Goal: Transaction & Acquisition: Purchase product/service

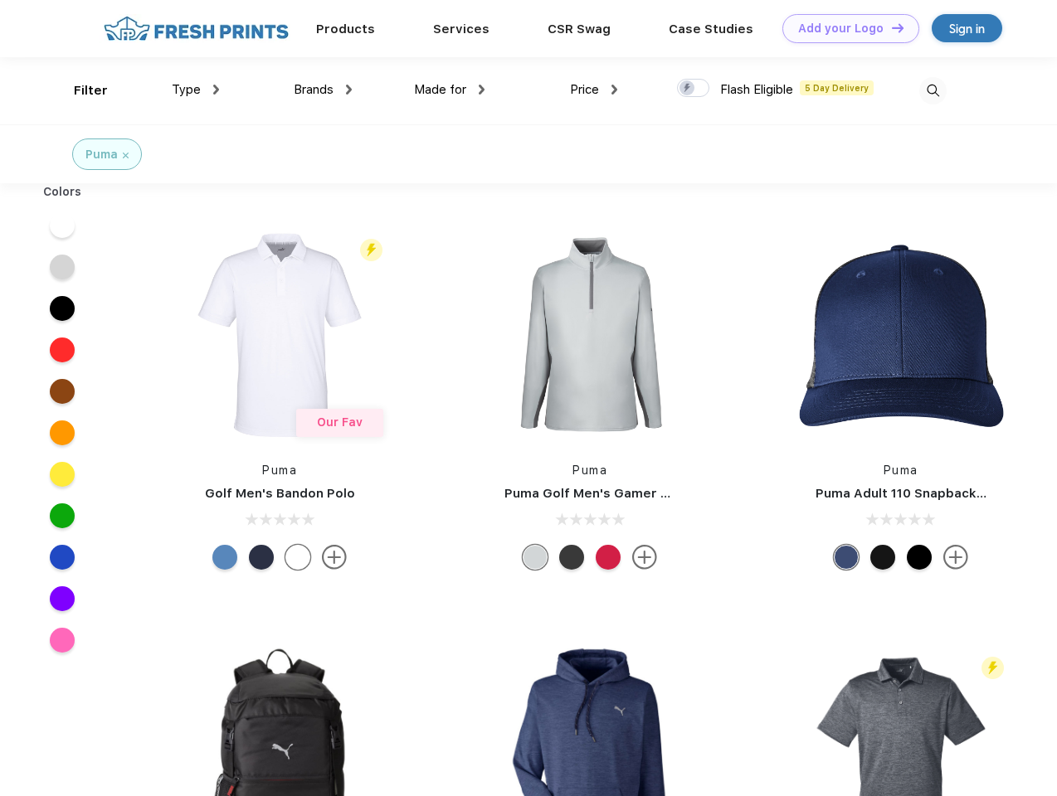
click at [844, 28] on link "Add your Logo Design Tool" at bounding box center [850, 28] width 137 height 29
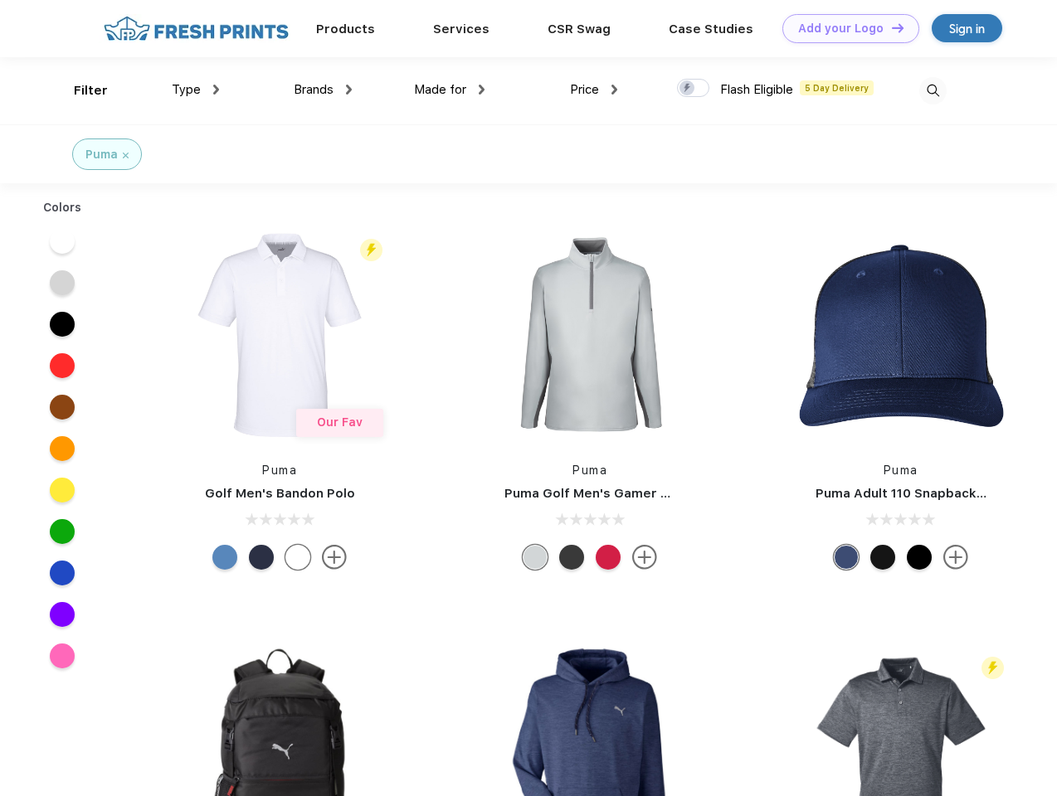
click at [0, 0] on div "Design Tool" at bounding box center [0, 0] width 0 height 0
click at [890, 27] on link "Add your Logo Design Tool" at bounding box center [850, 28] width 137 height 29
click at [80, 90] on div "Filter" at bounding box center [91, 90] width 34 height 19
click at [196, 90] on span "Type" at bounding box center [186, 89] width 29 height 15
click at [323, 90] on span "Brands" at bounding box center [314, 89] width 40 height 15
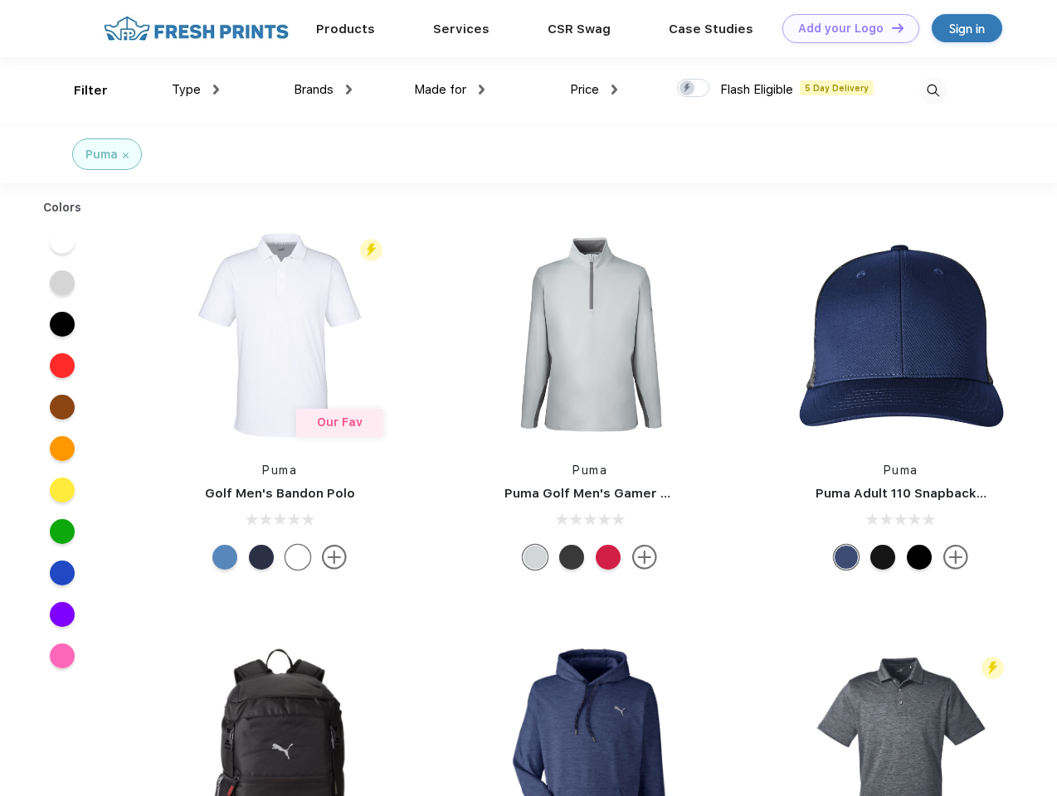
click at [450, 90] on span "Made for" at bounding box center [440, 89] width 52 height 15
click at [594, 90] on span "Price" at bounding box center [584, 89] width 29 height 15
click at [693, 89] on div at bounding box center [693, 88] width 32 height 18
click at [688, 89] on input "checkbox" at bounding box center [682, 83] width 11 height 11
click at [932, 90] on img at bounding box center [932, 90] width 27 height 27
